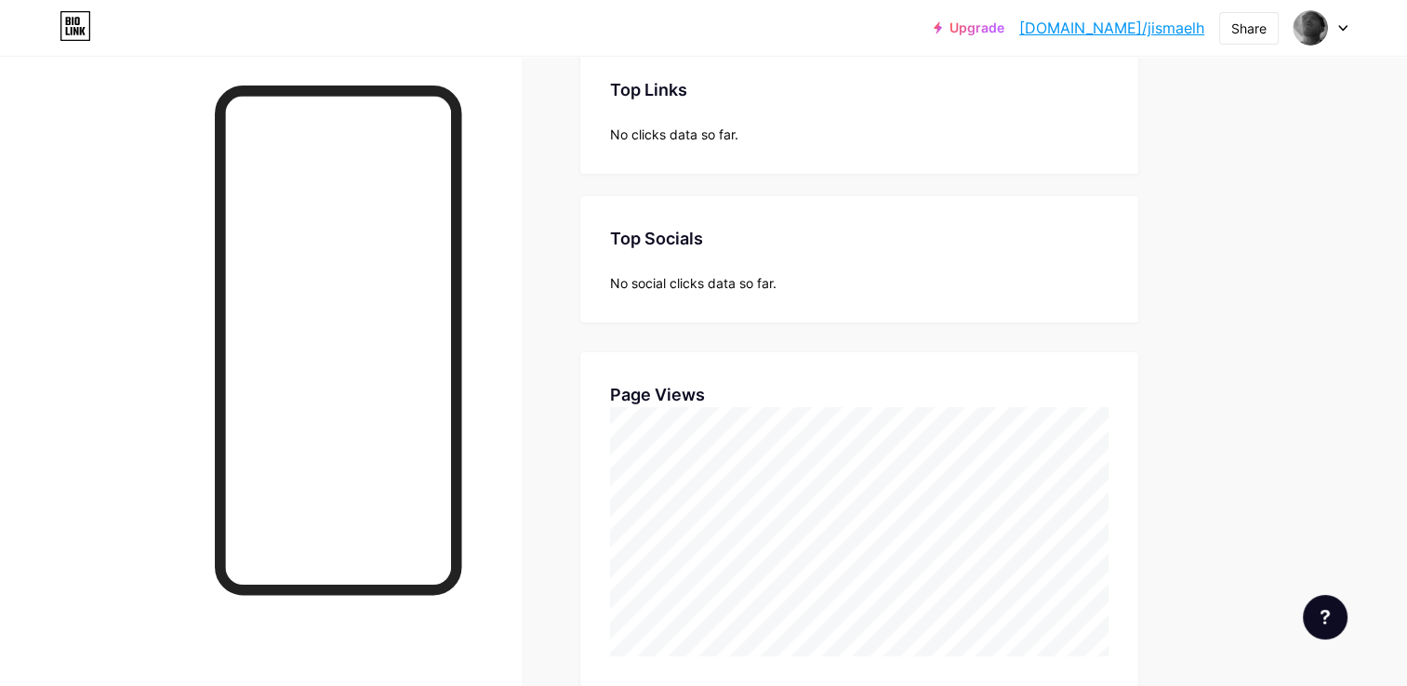
scroll to position [186, 0]
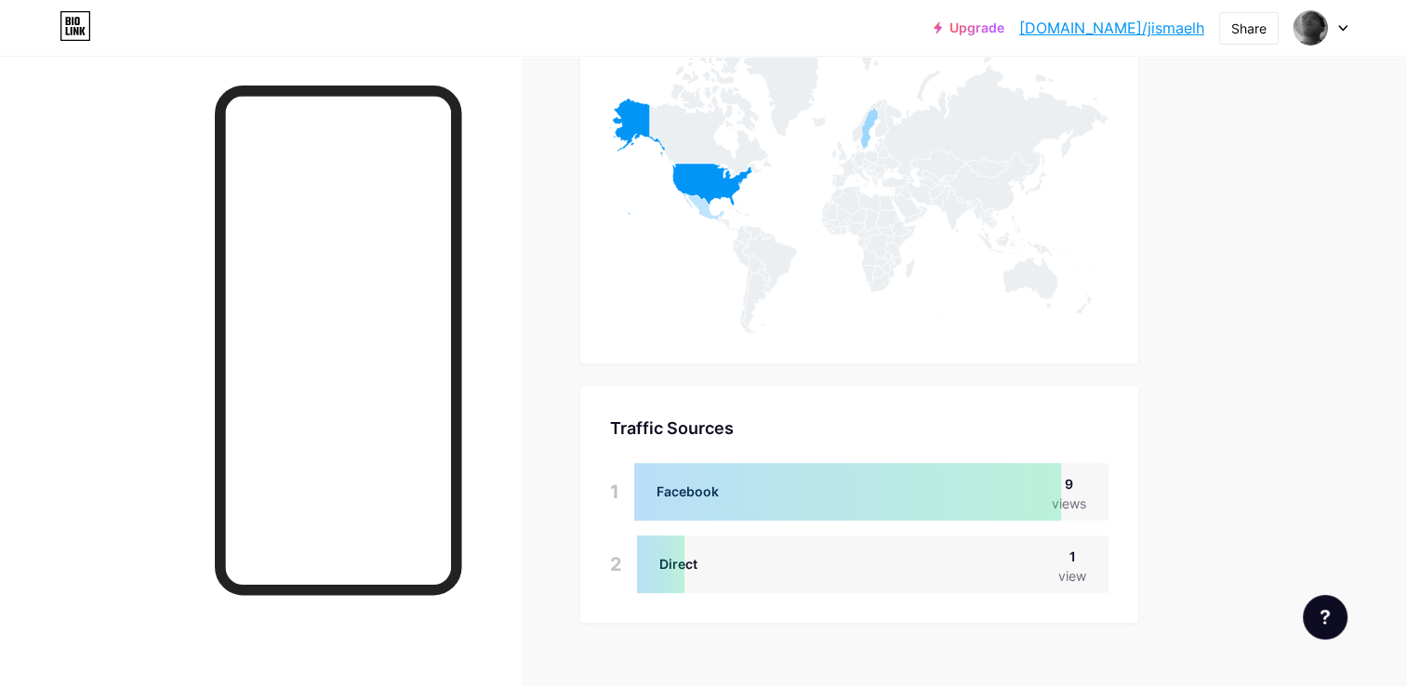
scroll to position [978, 0]
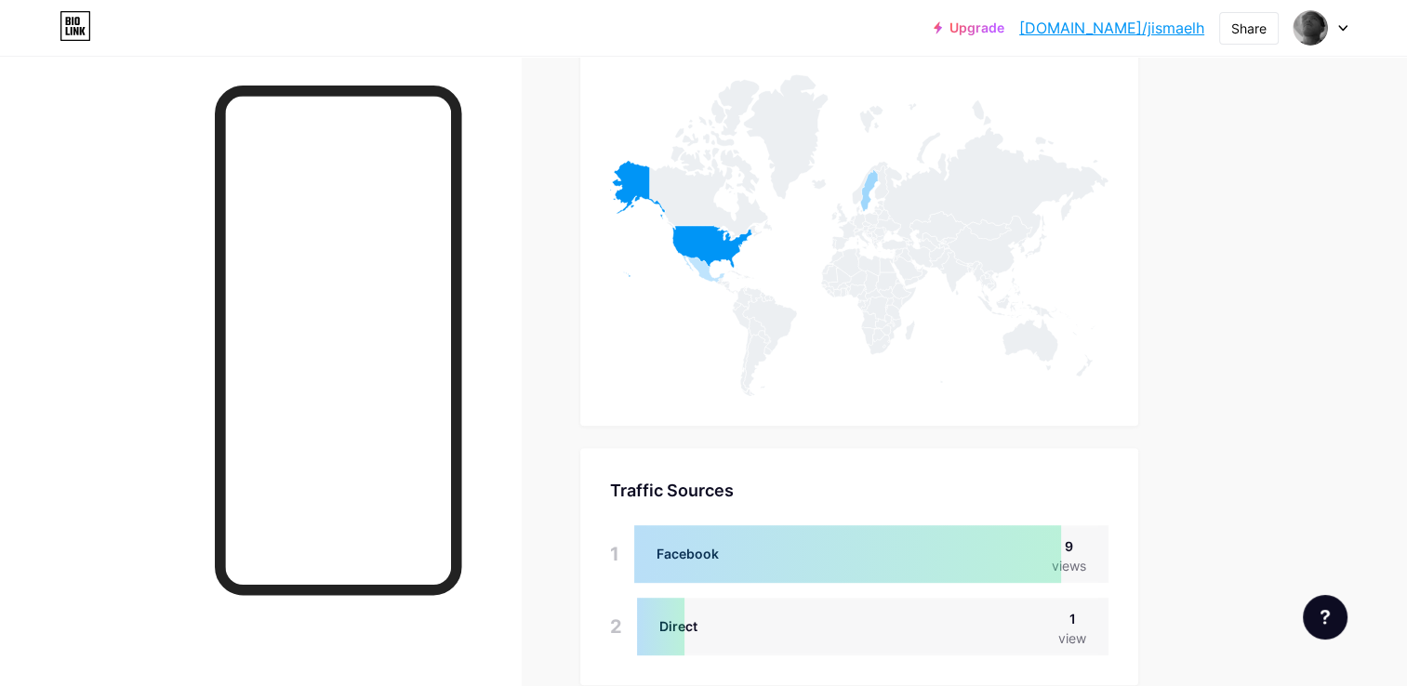
scroll to position [978, 0]
